Goal: Task Accomplishment & Management: Use online tool/utility

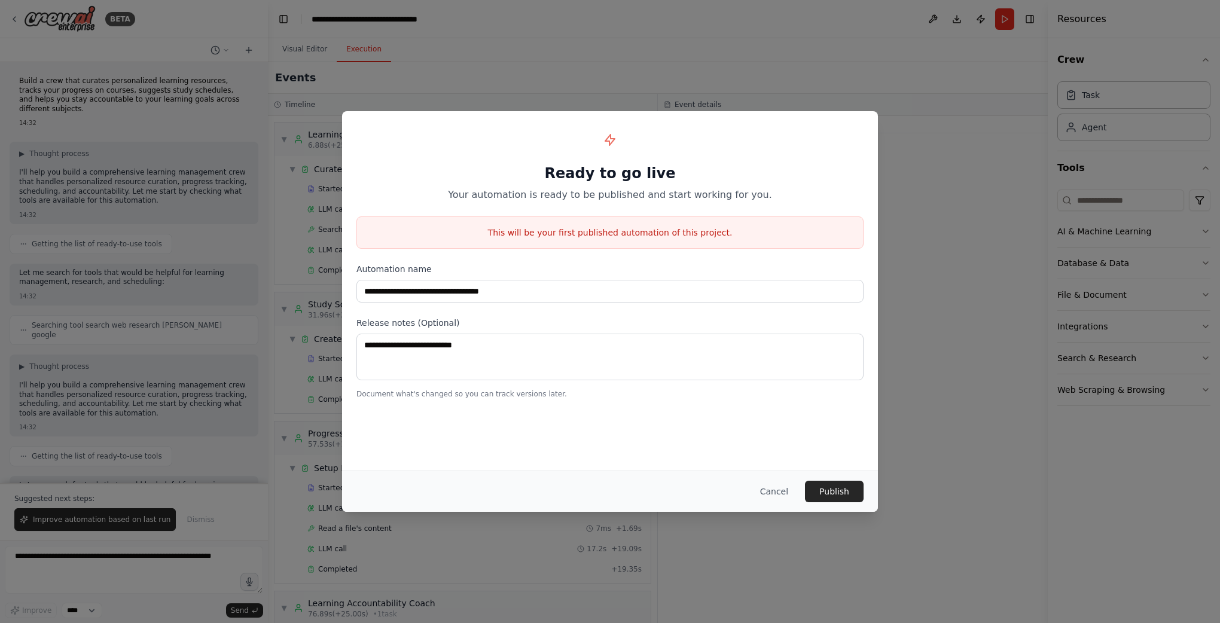
scroll to position [1040, 0]
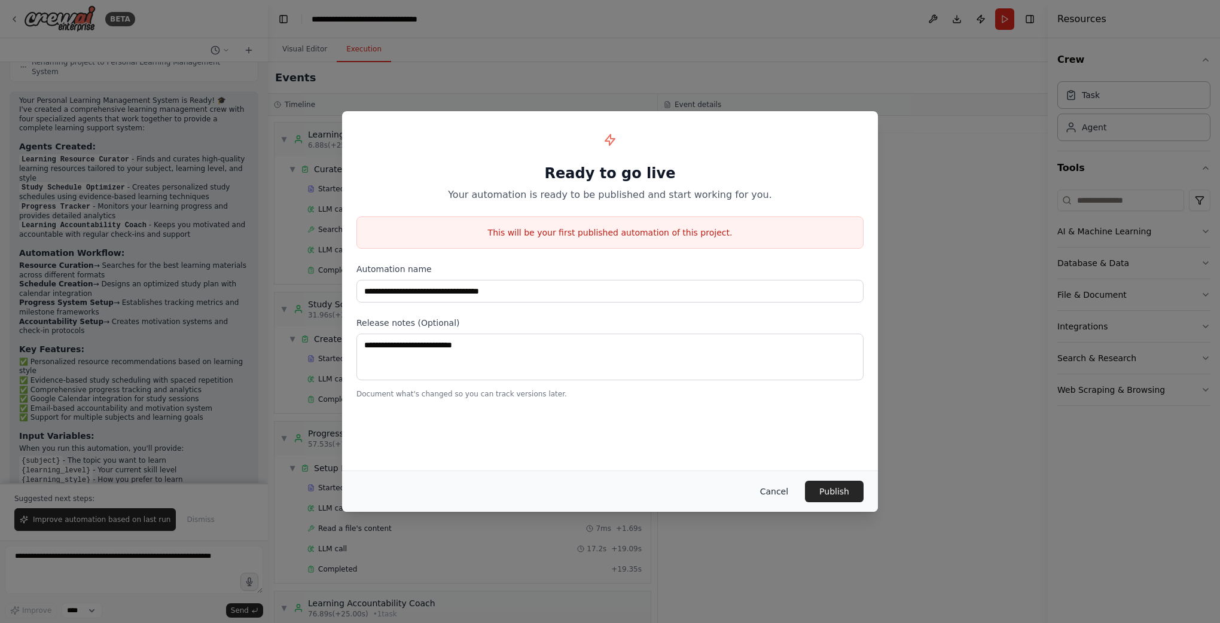
click at [774, 492] on button "Cancel" at bounding box center [774, 492] width 47 height 22
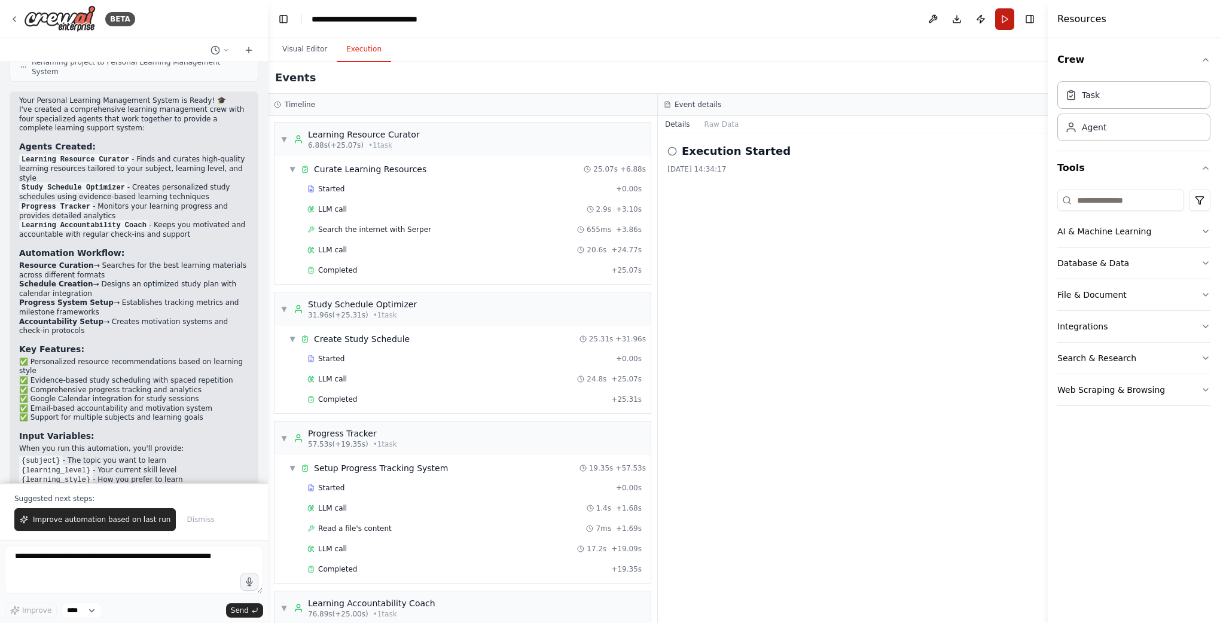
click at [1008, 15] on button "Run" at bounding box center [1004, 19] width 19 height 22
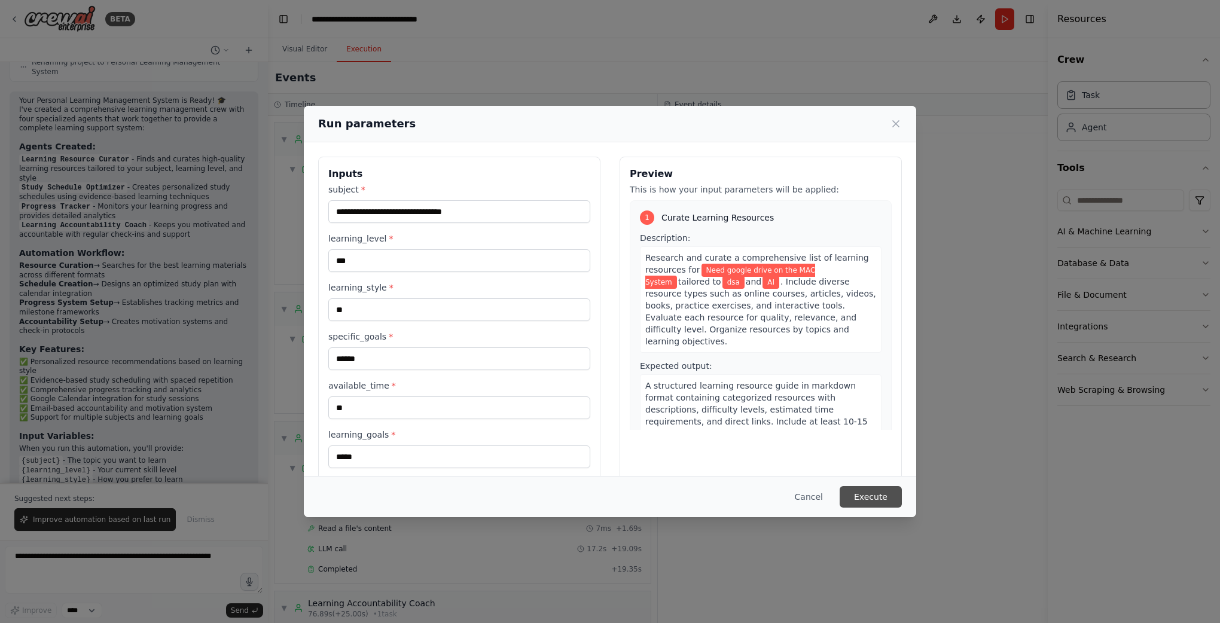
click at [886, 493] on button "Execute" at bounding box center [871, 497] width 62 height 22
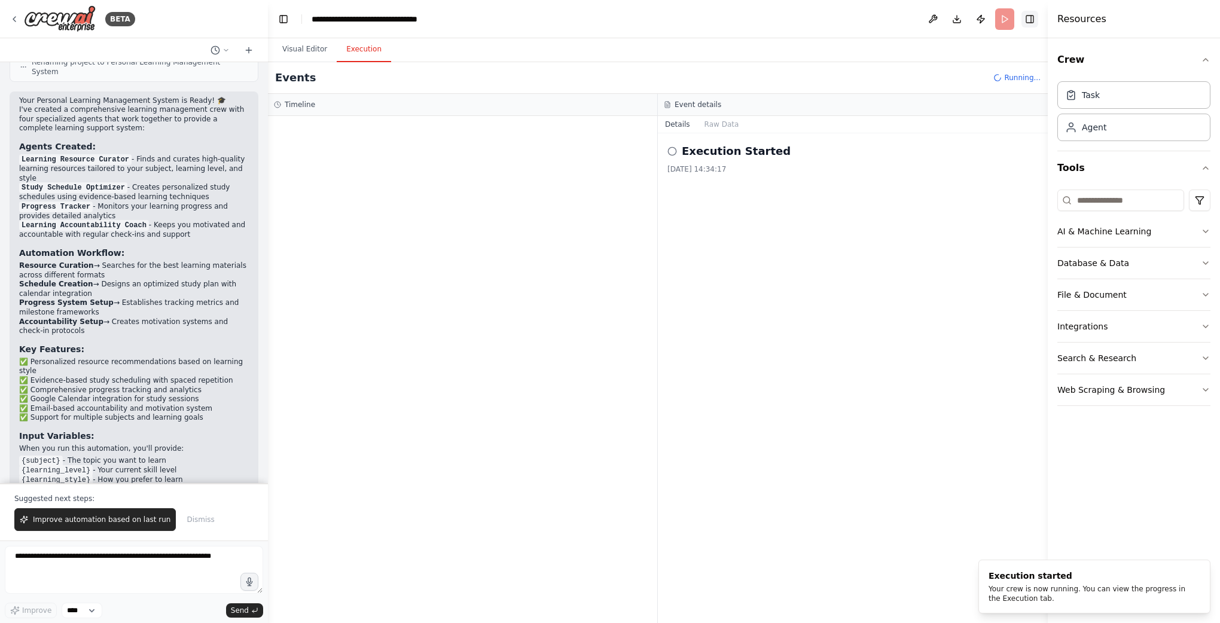
click at [1029, 19] on button "Toggle Right Sidebar" at bounding box center [1030, 19] width 17 height 17
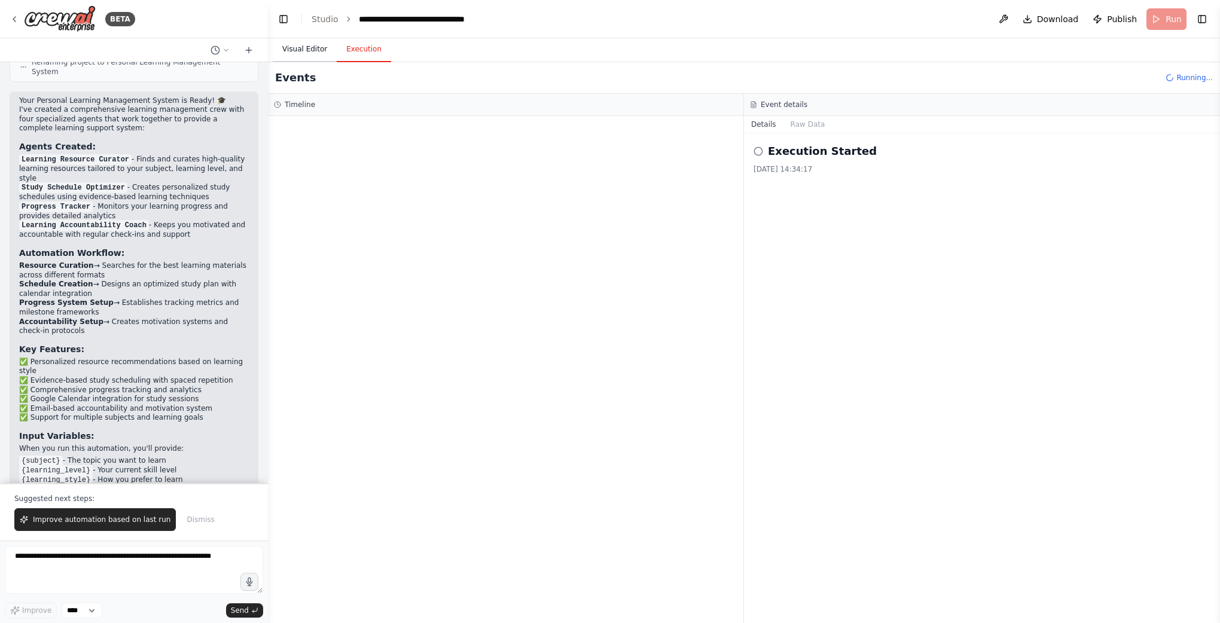
click at [303, 52] on button "Visual Editor" at bounding box center [305, 49] width 64 height 25
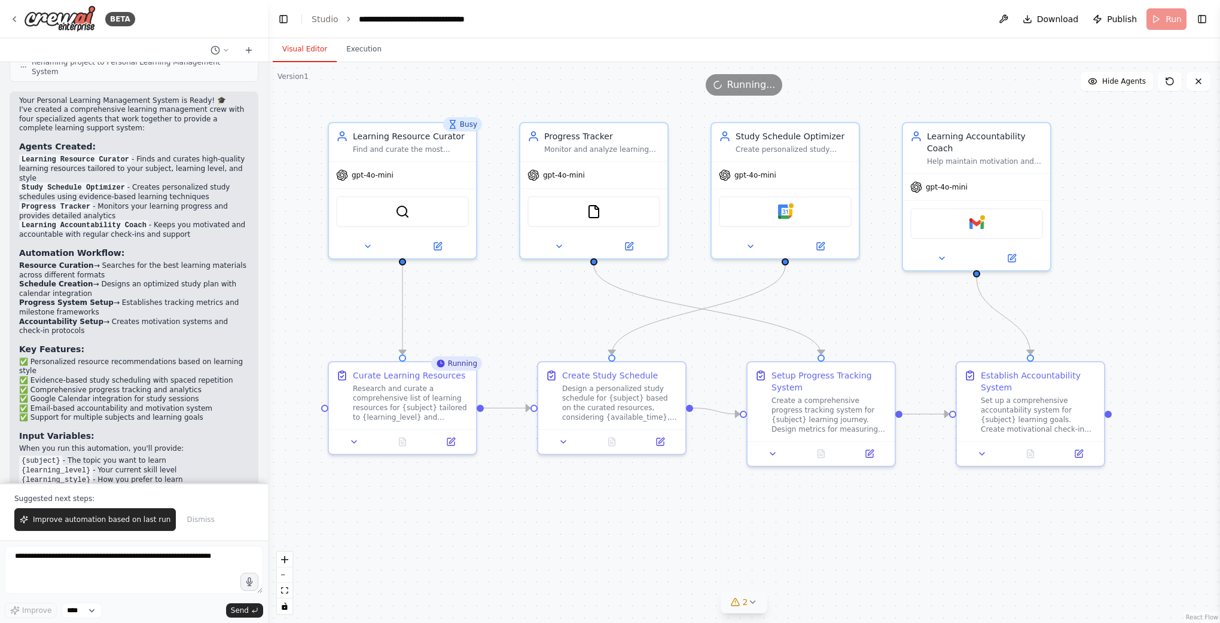
click at [752, 603] on icon at bounding box center [752, 602] width 5 height 2
click at [639, 554] on span "Issues found" at bounding box center [620, 558] width 45 height 10
click at [873, 555] on button at bounding box center [880, 556] width 20 height 14
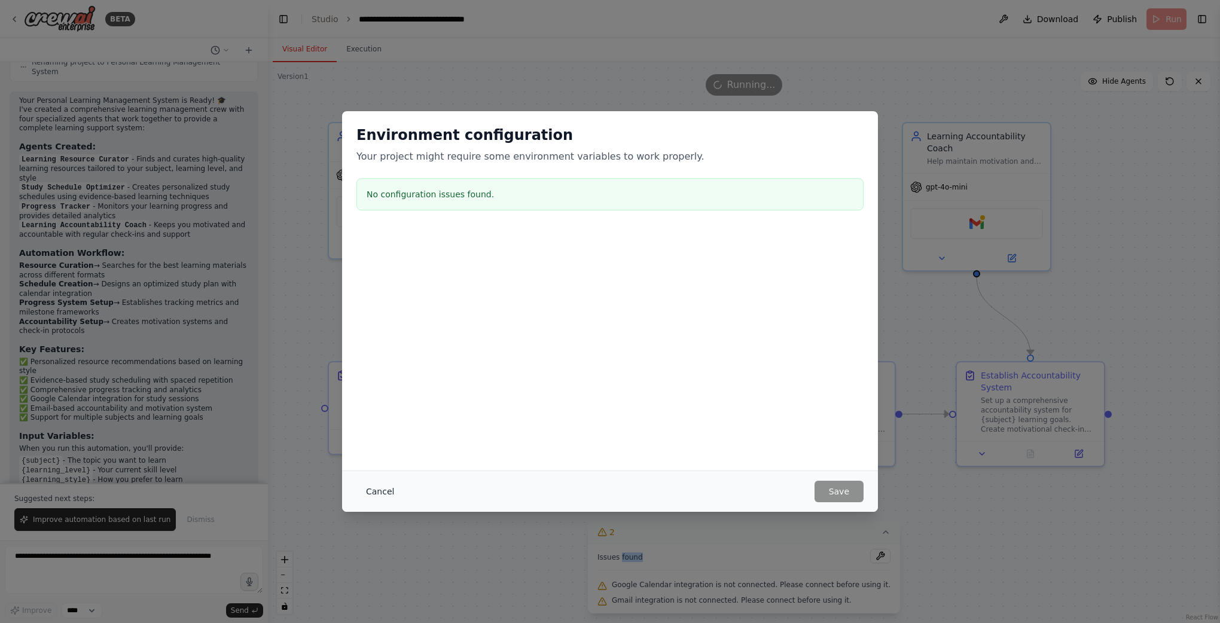
click at [391, 493] on button "Cancel" at bounding box center [380, 492] width 47 height 22
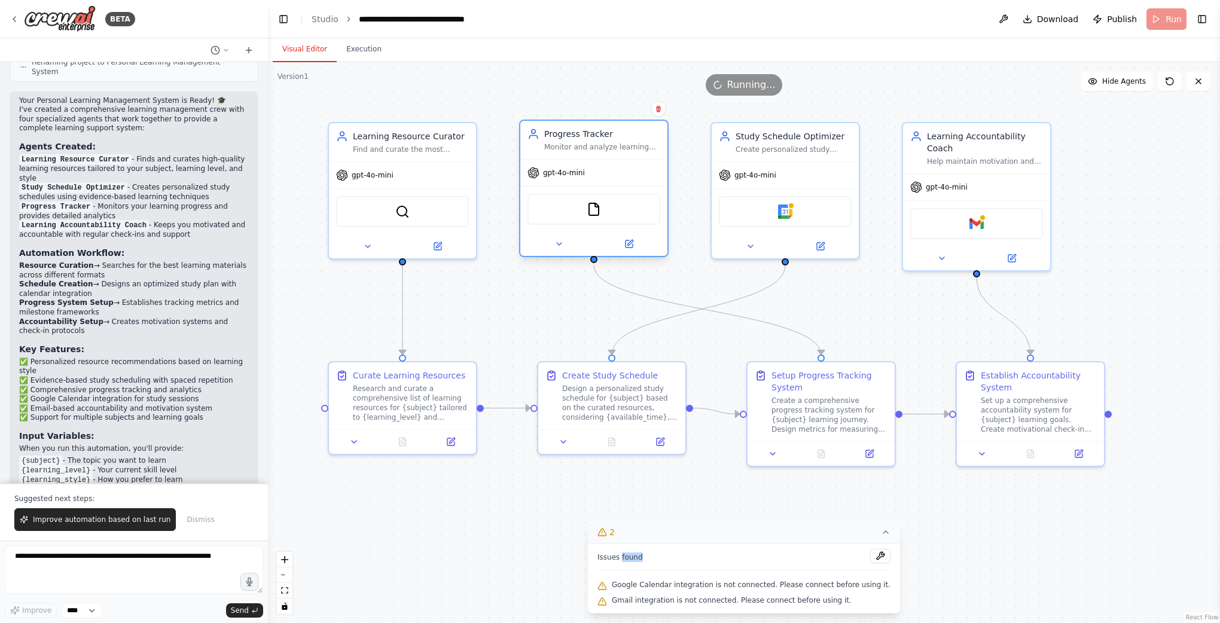
click at [598, 178] on div "gpt-4o-mini" at bounding box center [593, 173] width 147 height 26
click at [1102, 83] on button "Hide Agents" at bounding box center [1117, 81] width 72 height 19
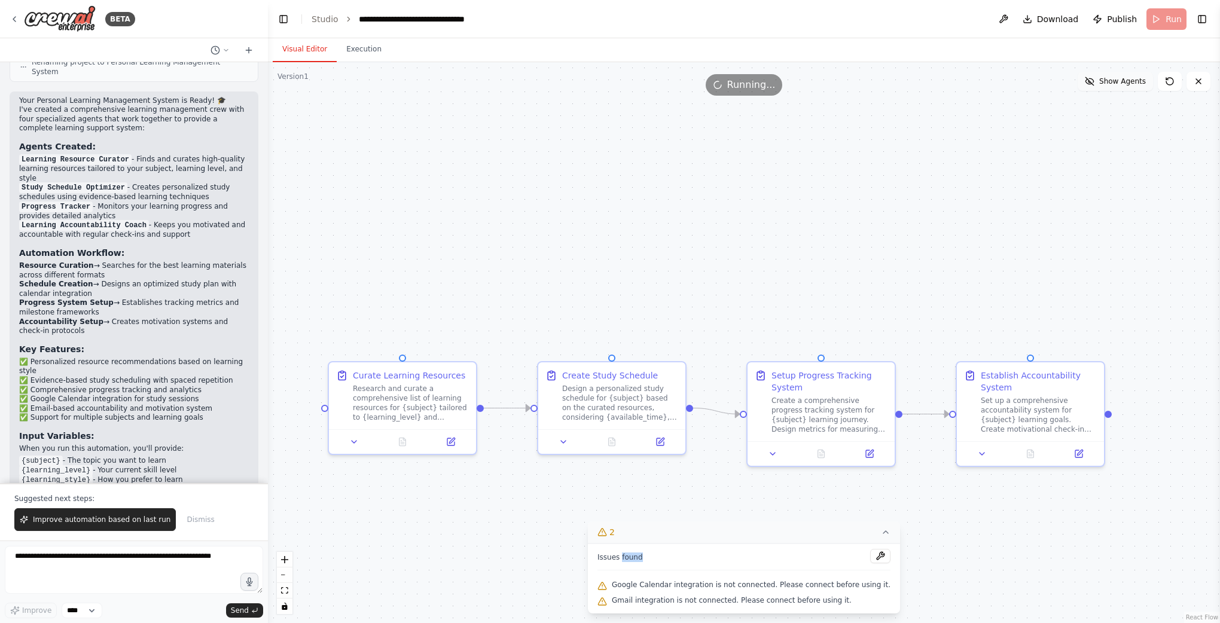
click at [1102, 83] on span "Show Agents" at bounding box center [1122, 82] width 47 height 10
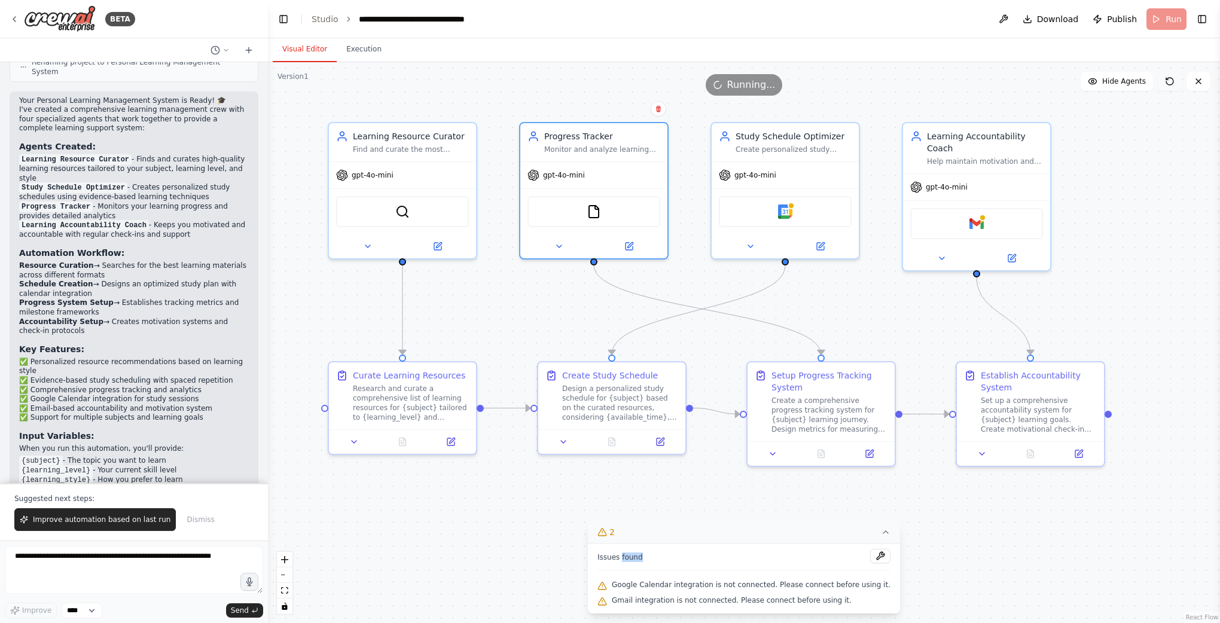
click at [1169, 81] on icon at bounding box center [1170, 82] width 10 height 10
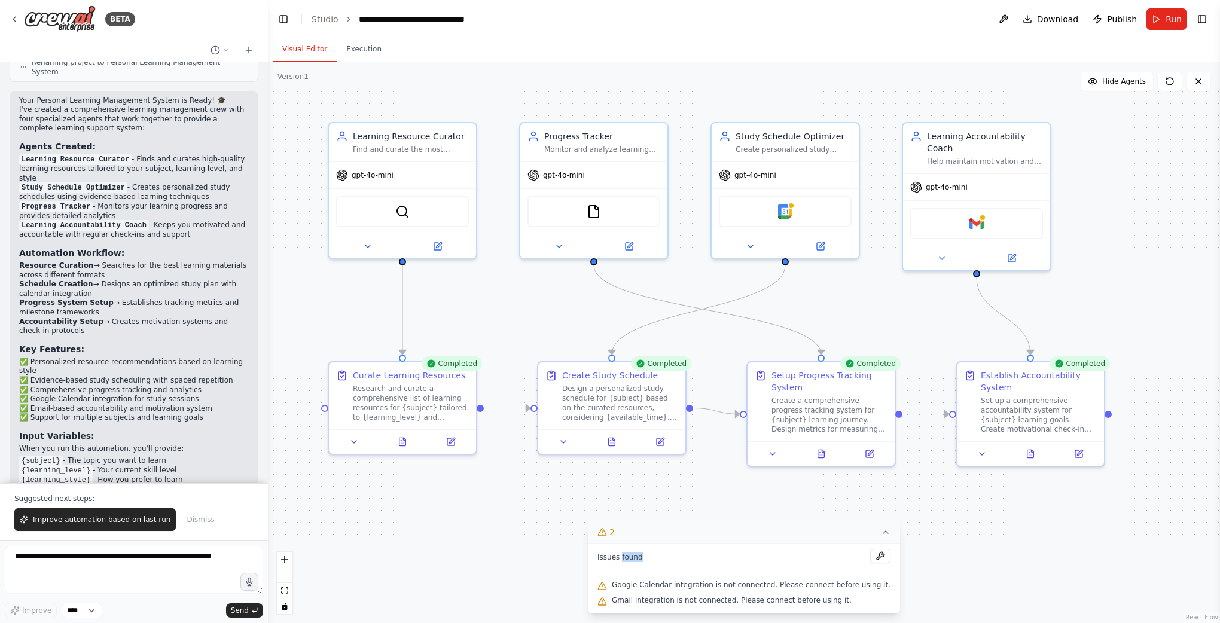
click at [1129, 153] on div ".deletable-edge-delete-btn { width: 20px; height: 20px; border: 0px solid #ffff…" at bounding box center [744, 342] width 952 height 561
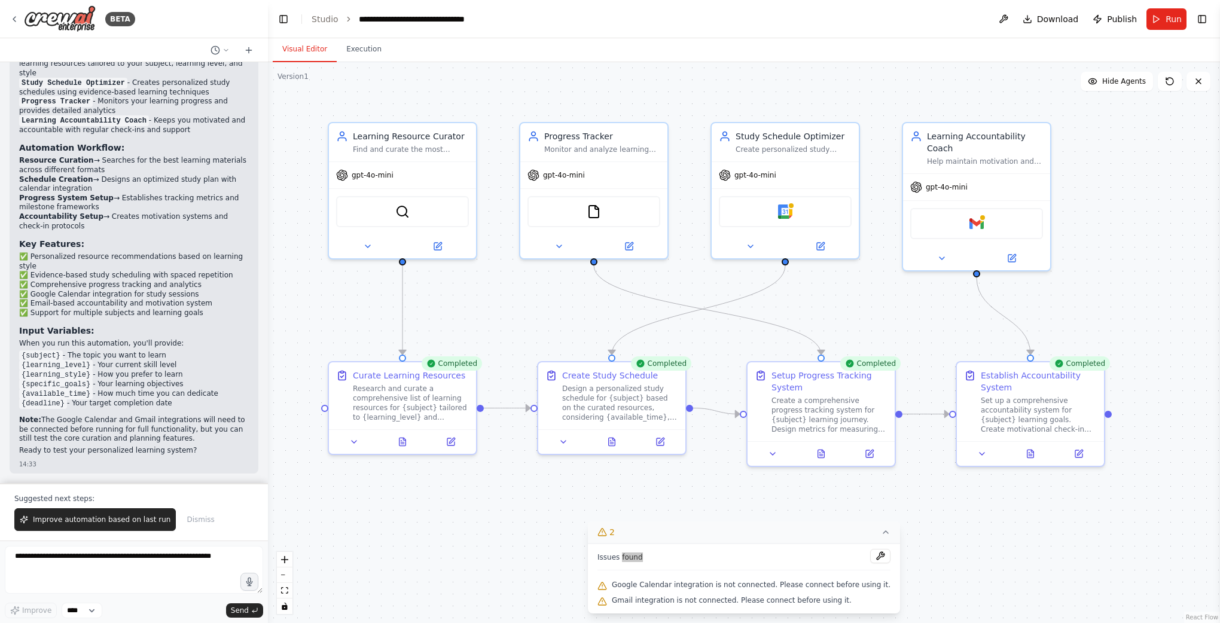
scroll to position [924, 0]
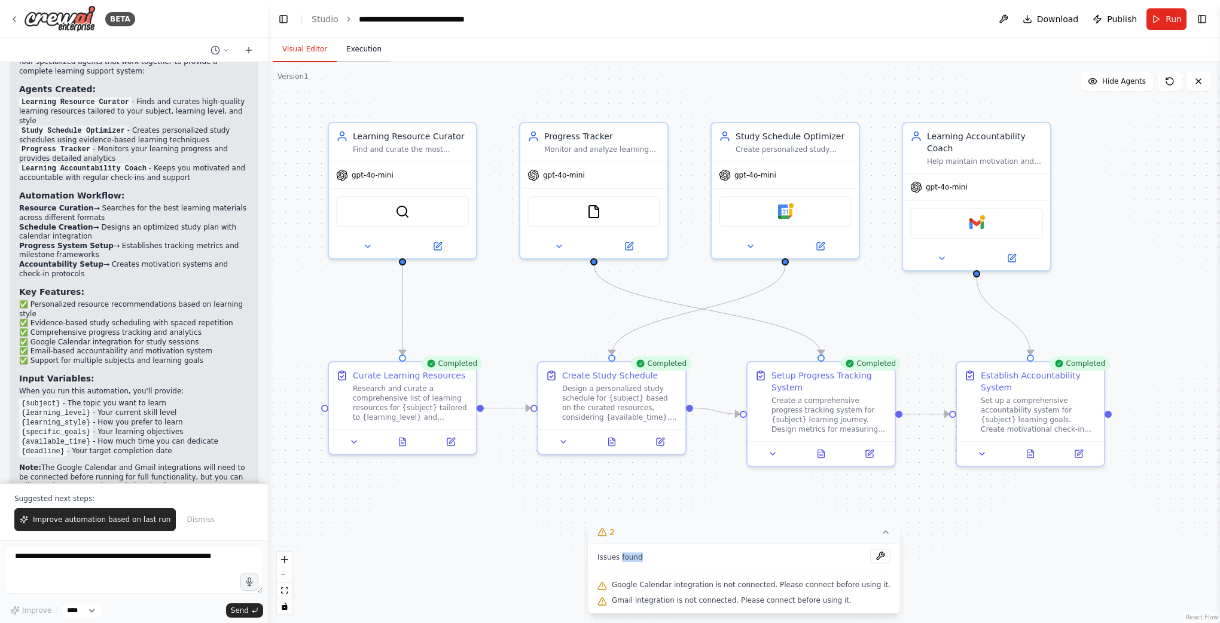
click at [368, 45] on button "Execution" at bounding box center [364, 49] width 54 height 25
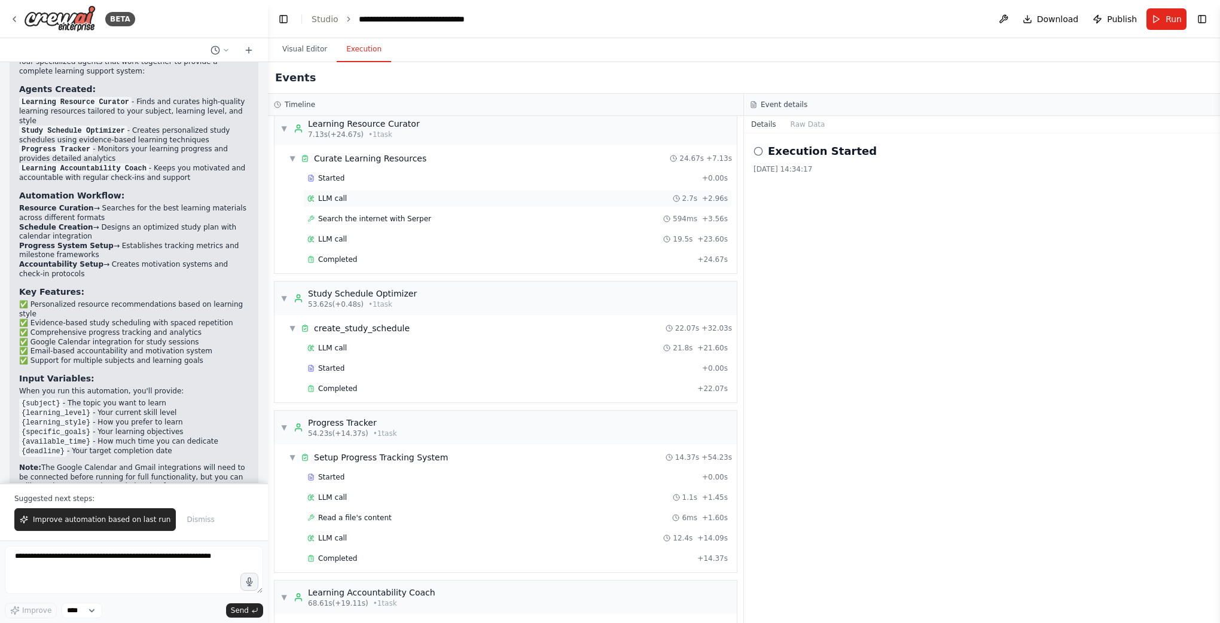
scroll to position [103, 0]
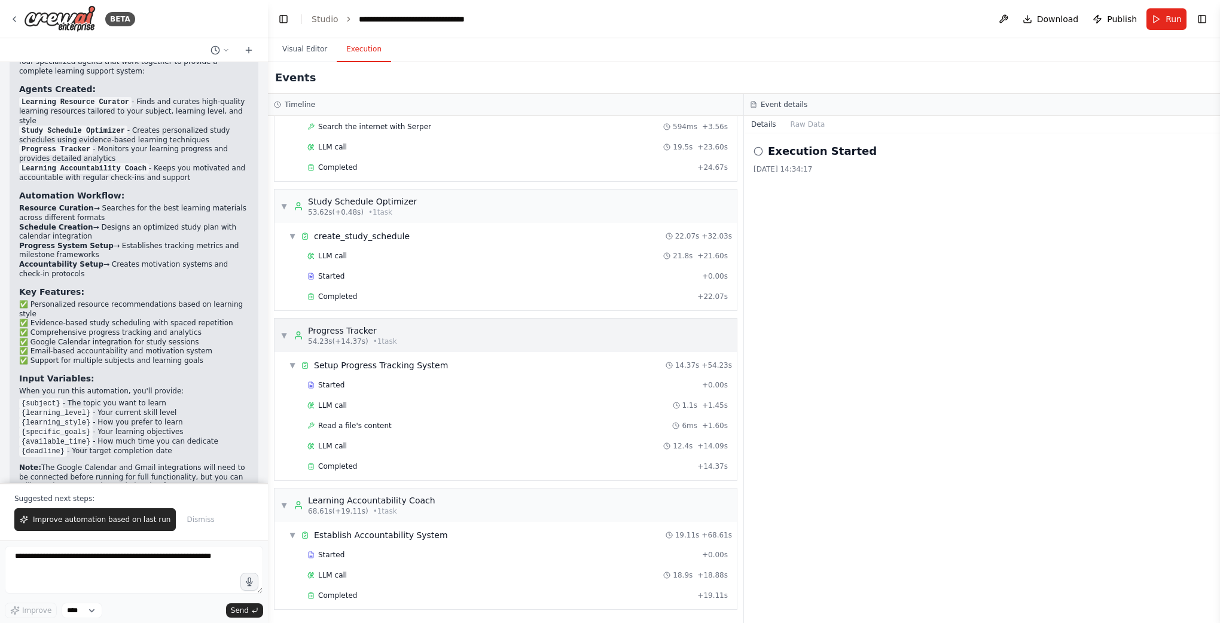
click at [282, 335] on span "▼" at bounding box center [284, 336] width 7 height 10
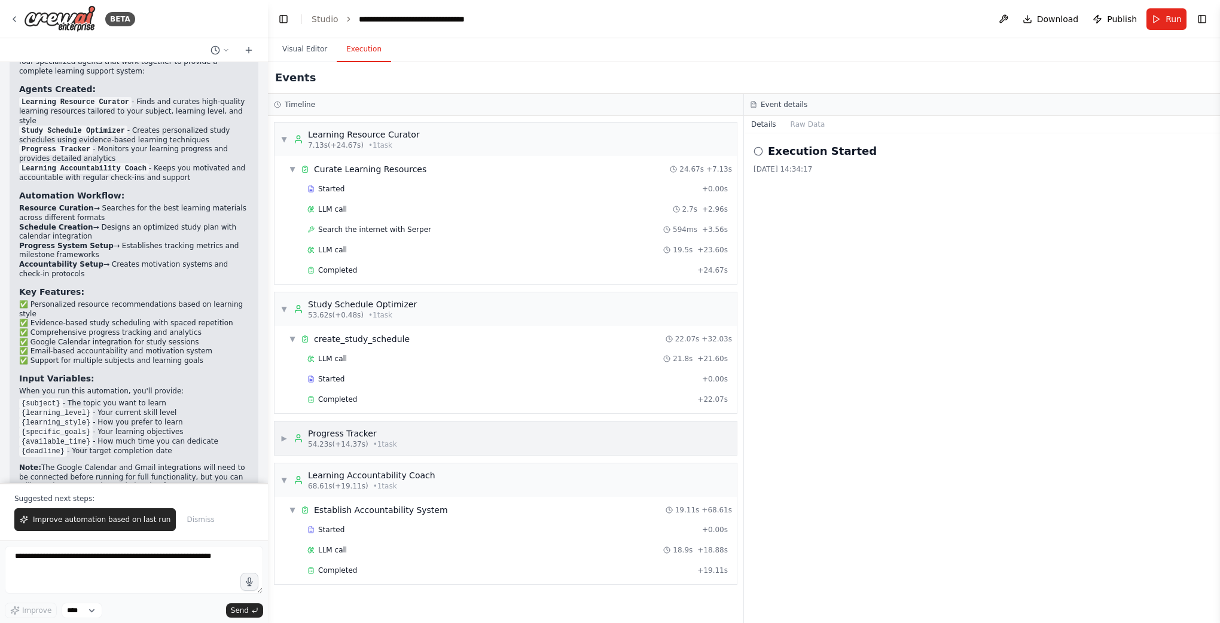
scroll to position [0, 0]
click at [283, 477] on span "▼" at bounding box center [284, 481] width 7 height 10
click at [287, 305] on span "▼" at bounding box center [284, 309] width 7 height 10
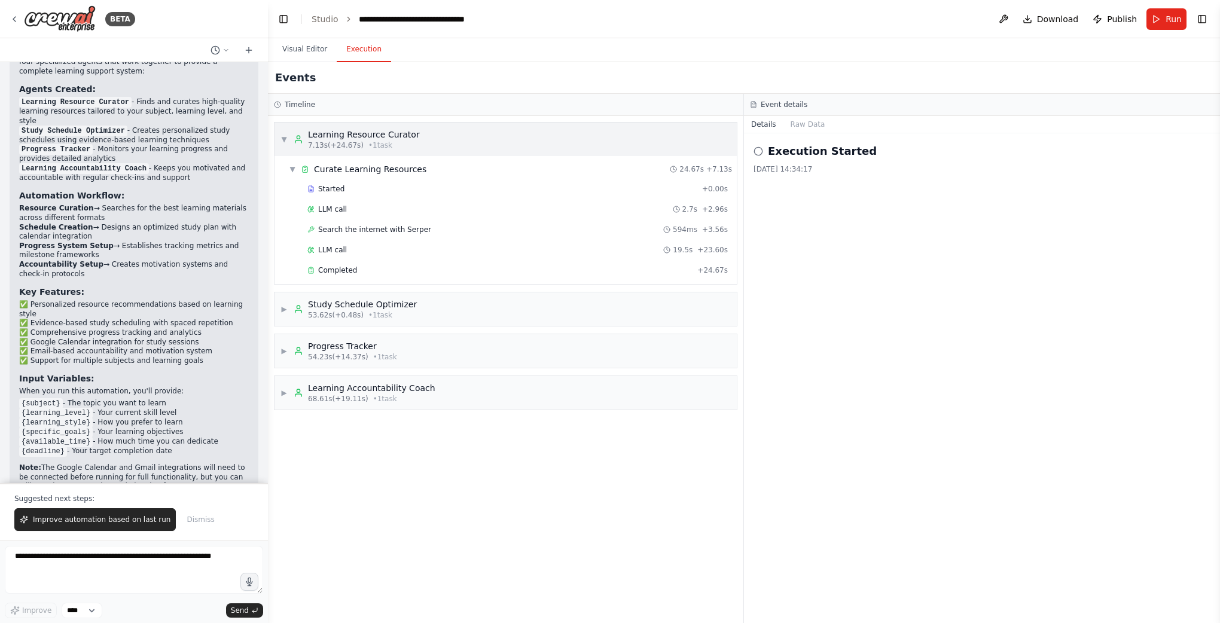
click at [285, 141] on span "▼" at bounding box center [284, 140] width 7 height 10
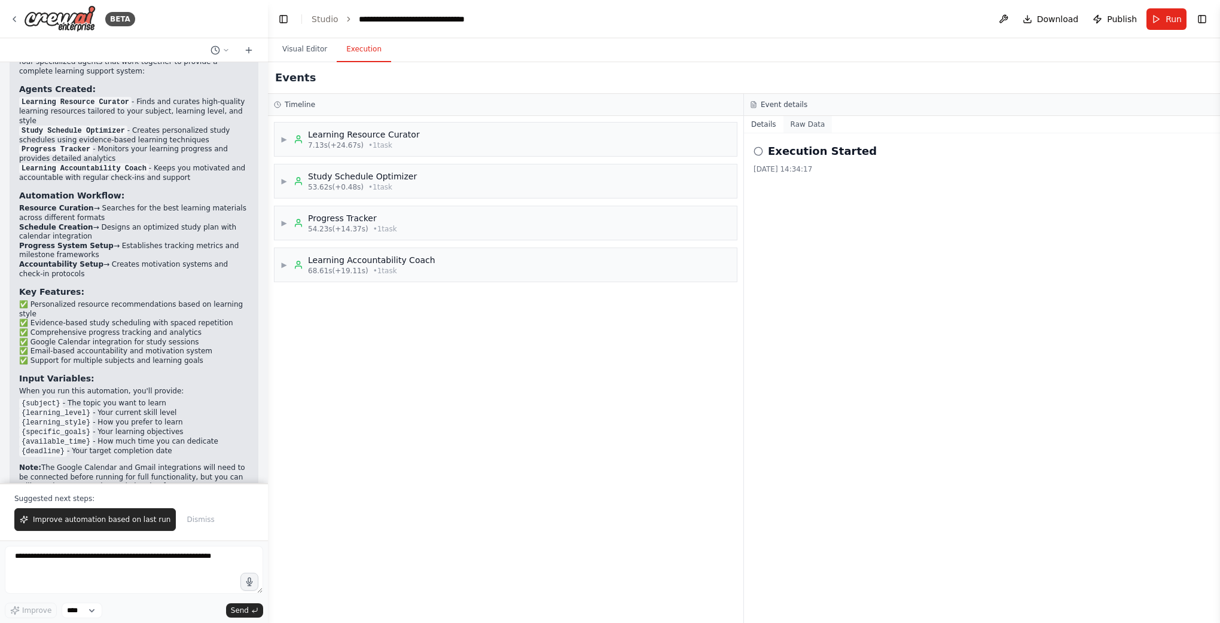
click at [801, 125] on button "Raw Data" at bounding box center [808, 124] width 49 height 17
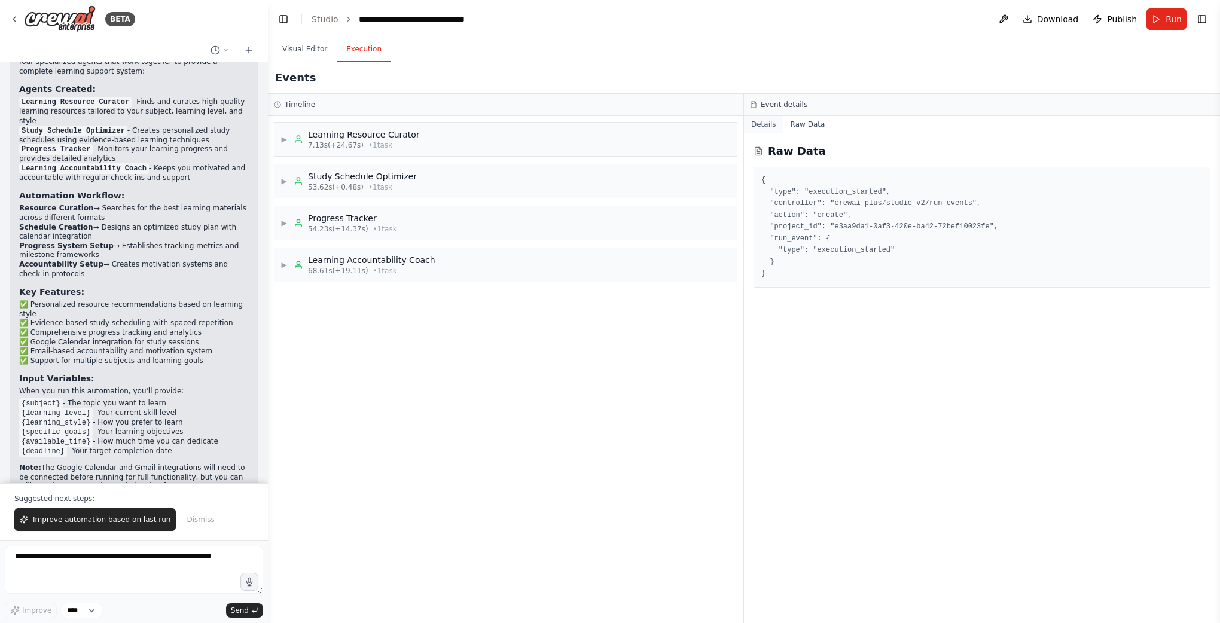
click at [772, 121] on button "Details" at bounding box center [763, 124] width 39 height 17
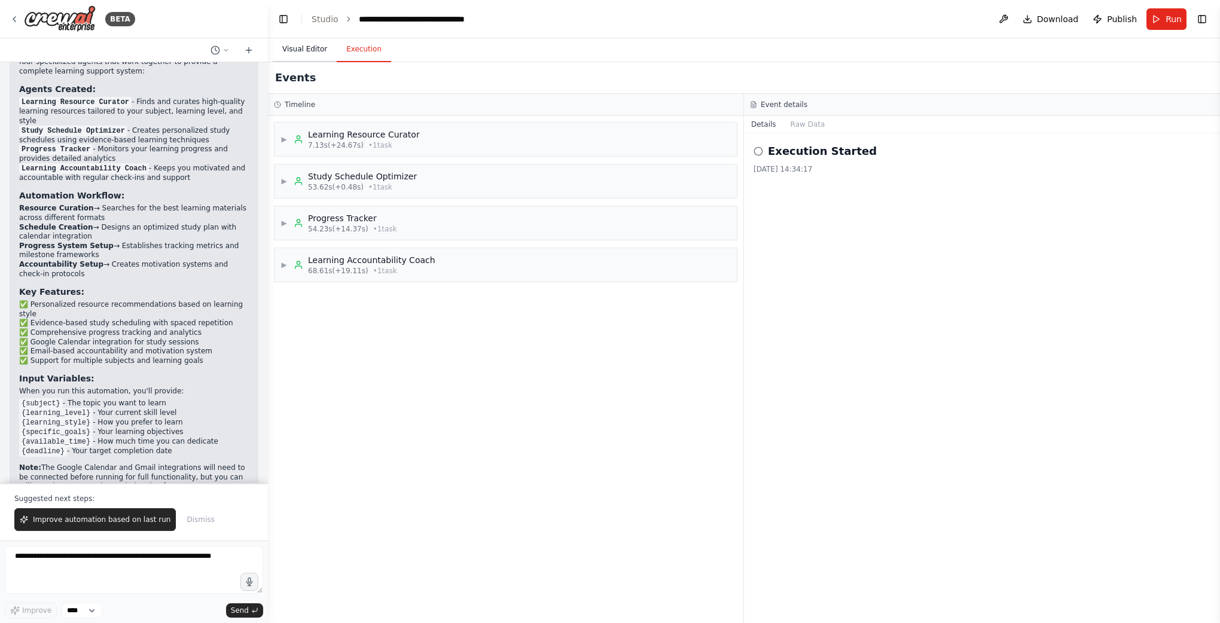
click at [318, 48] on button "Visual Editor" at bounding box center [305, 49] width 64 height 25
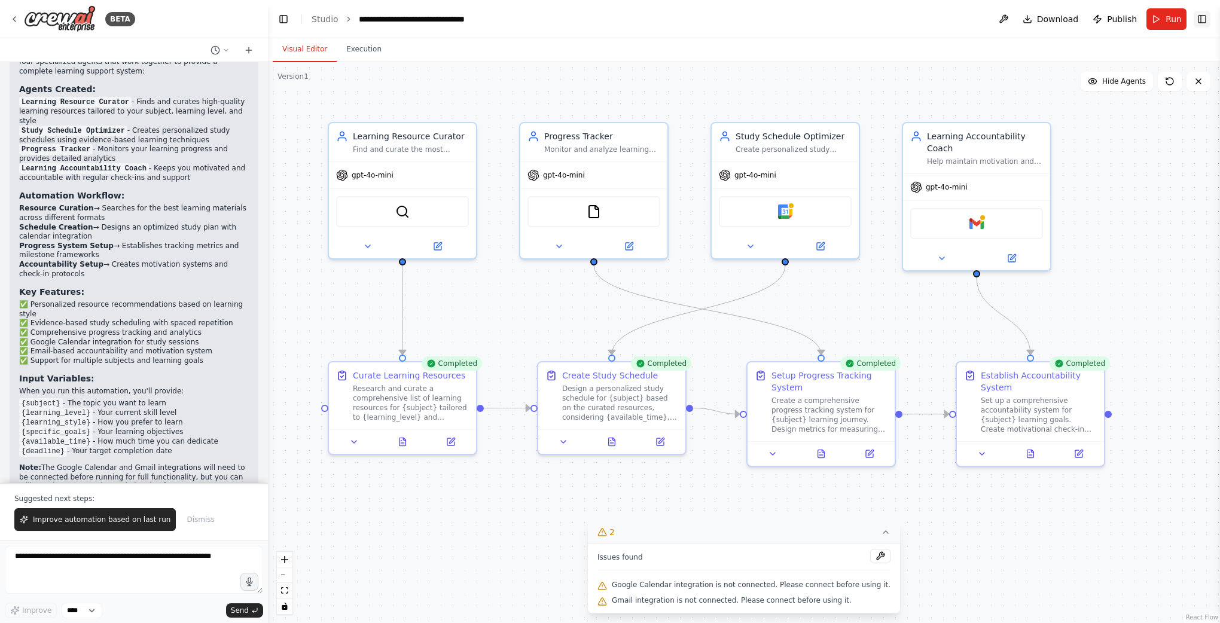
click at [1197, 14] on button "Toggle Right Sidebar" at bounding box center [1202, 19] width 17 height 17
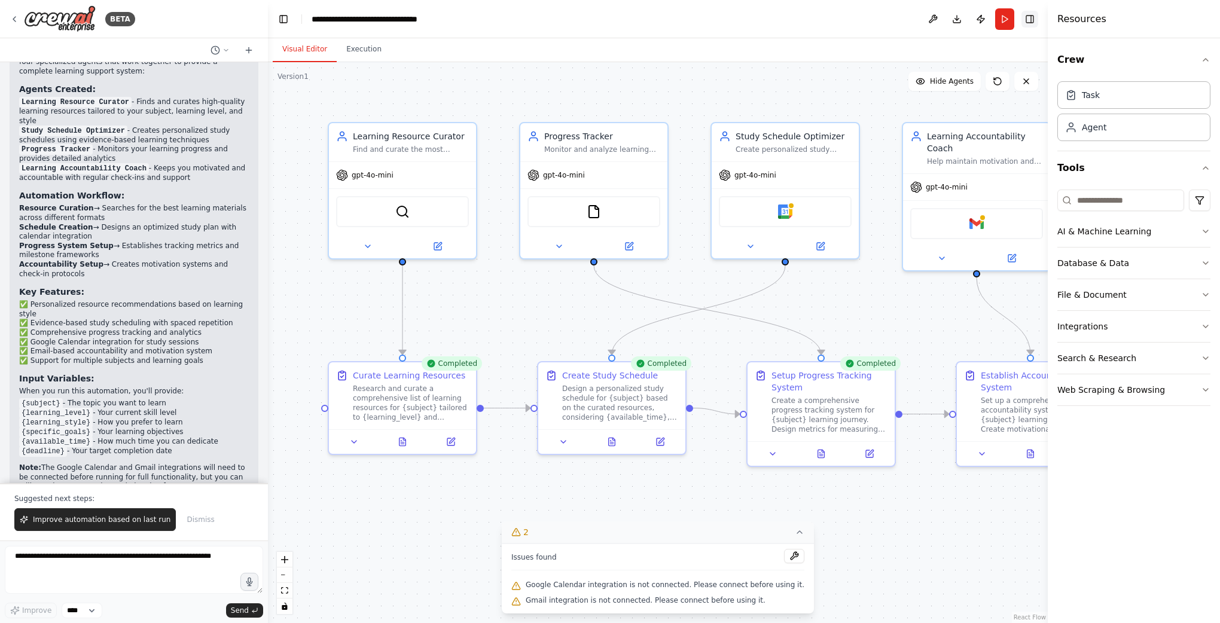
click at [1029, 19] on button "Toggle Right Sidebar" at bounding box center [1030, 19] width 17 height 17
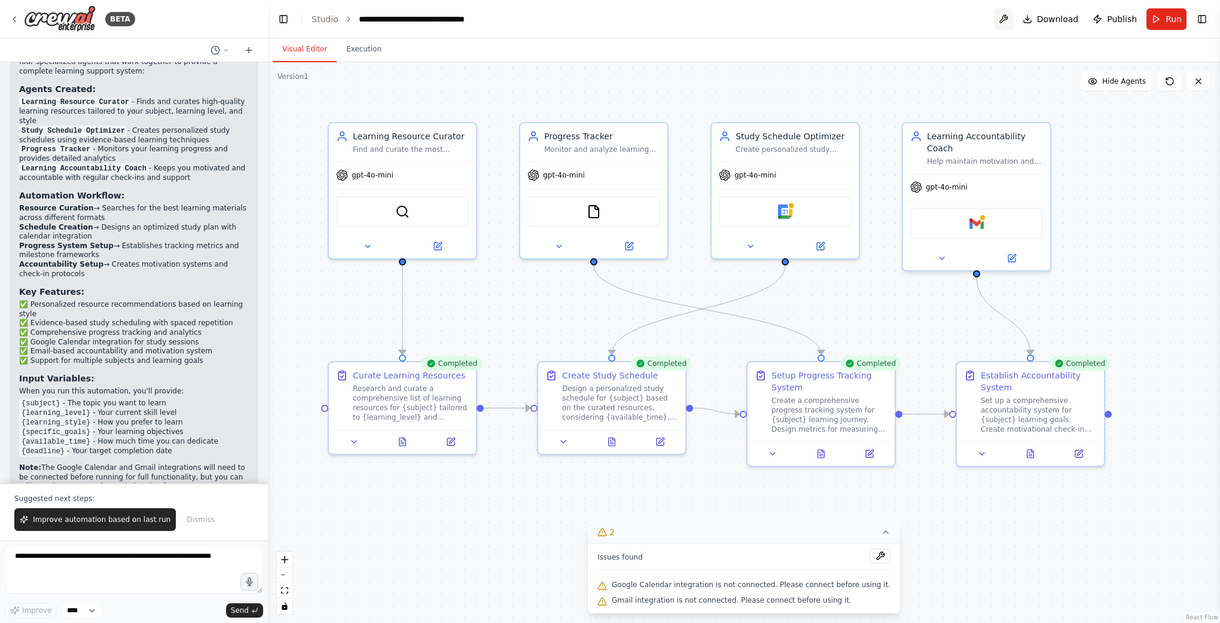
click at [1010, 17] on button at bounding box center [1003, 19] width 19 height 22
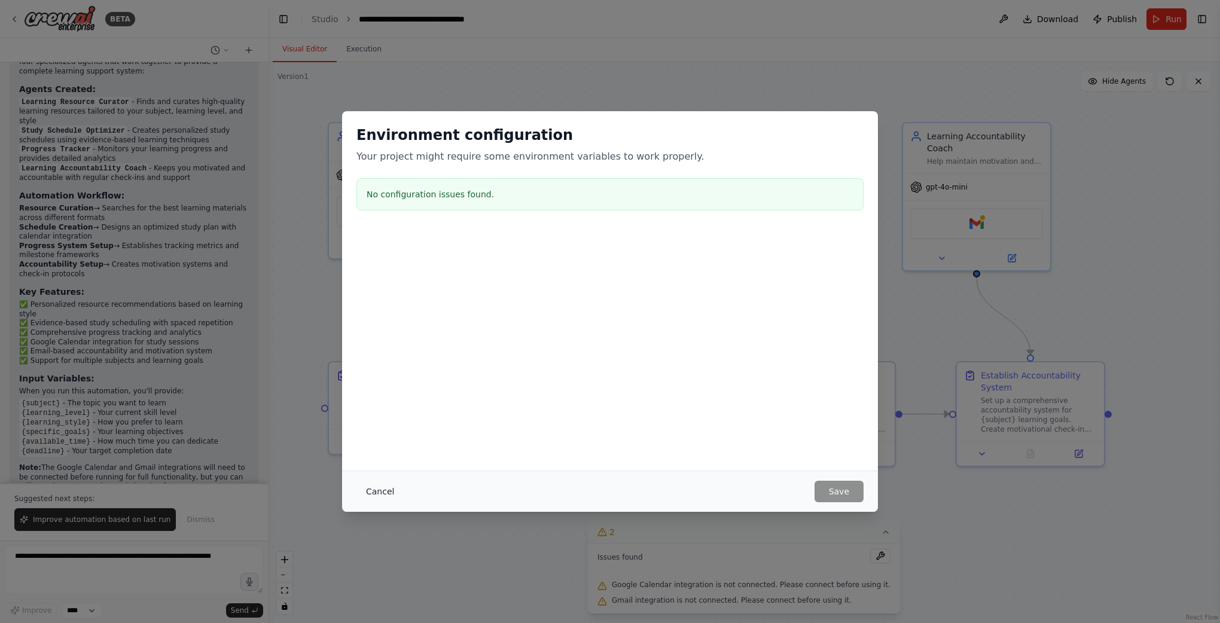
click at [382, 490] on button "Cancel" at bounding box center [380, 492] width 47 height 22
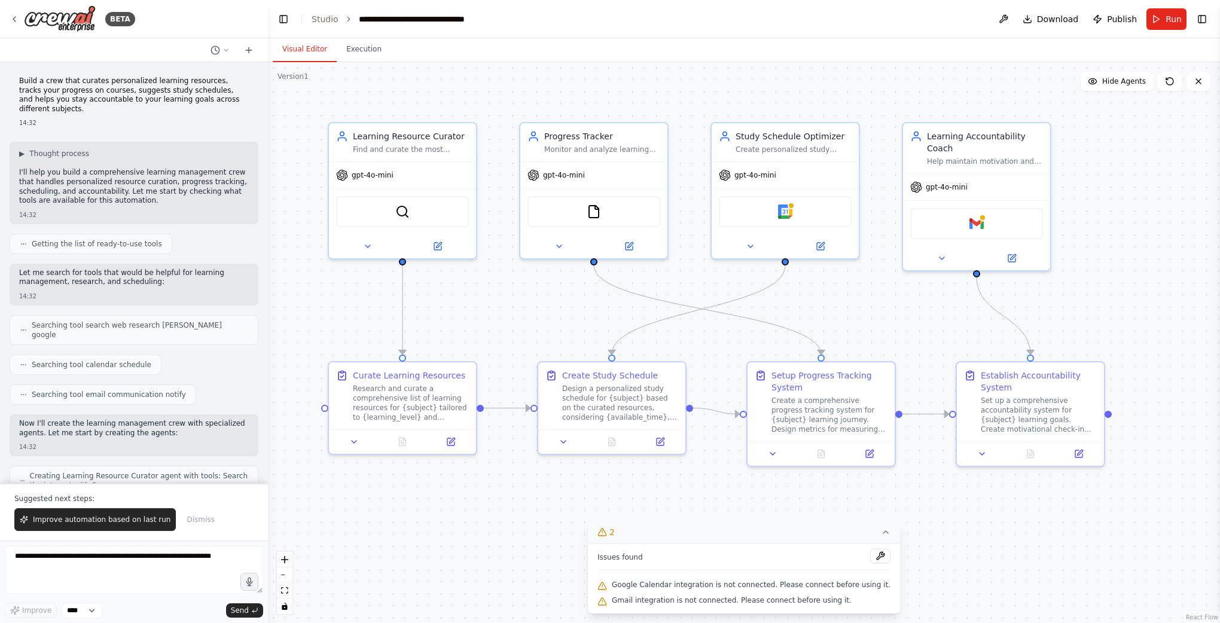
scroll to position [924, 0]
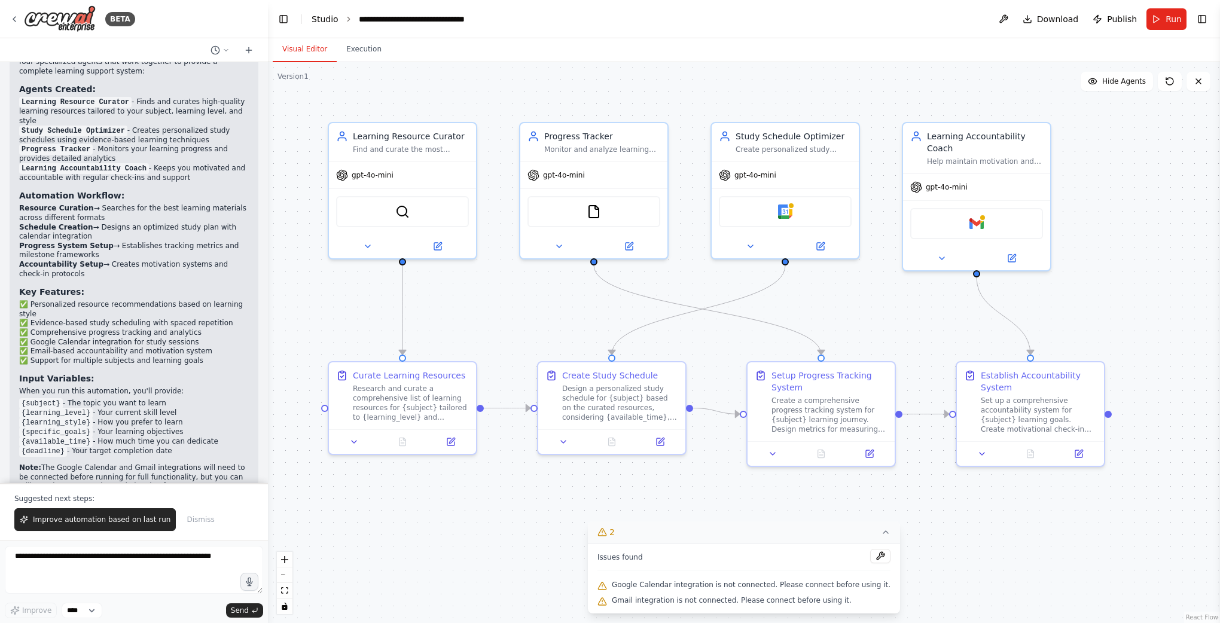
click at [319, 19] on link "Studio" at bounding box center [325, 19] width 27 height 10
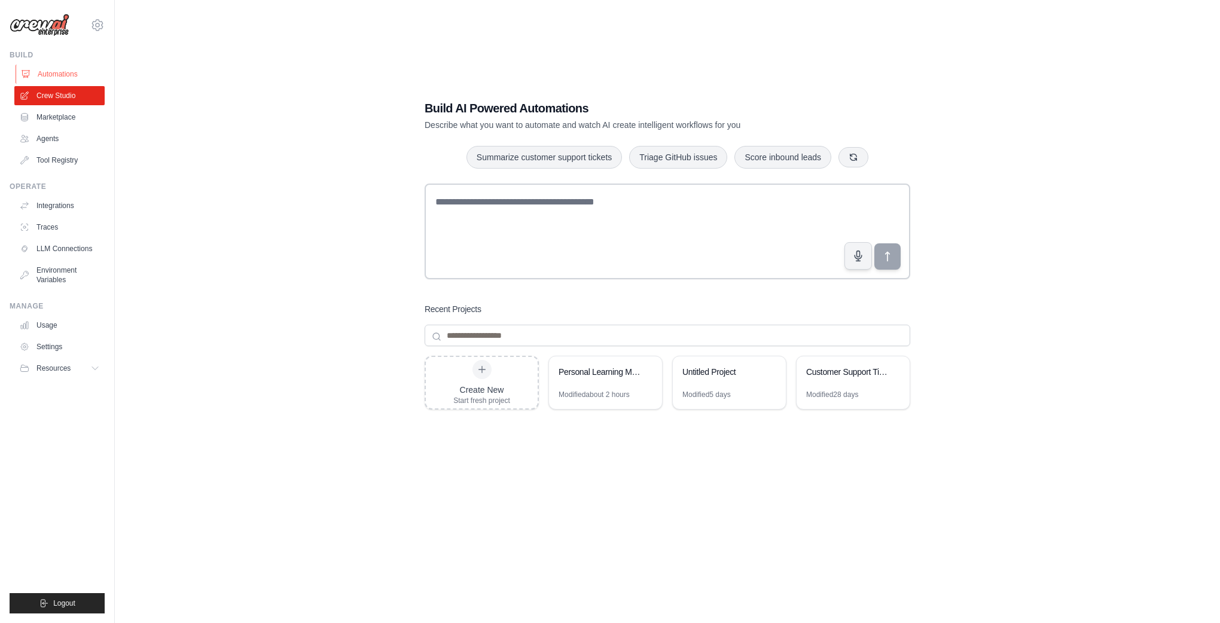
click at [64, 72] on link "Automations" at bounding box center [61, 74] width 90 height 19
